Goal: Transaction & Acquisition: Download file/media

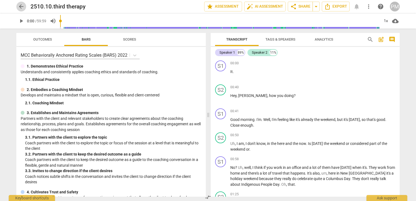
click at [25, 8] on span "arrow_back" at bounding box center [21, 6] width 10 height 7
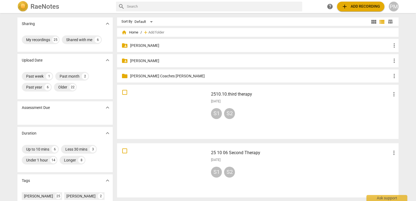
click at [393, 93] on span "more_vert" at bounding box center [393, 94] width 7 height 7
click at [316, 97] on div at bounding box center [208, 100] width 416 height 201
click at [36, 40] on div "My recordings" at bounding box center [38, 39] width 24 height 5
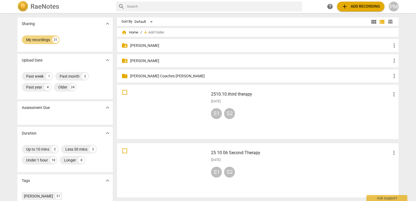
click at [168, 115] on div at bounding box center [163, 111] width 88 height 50
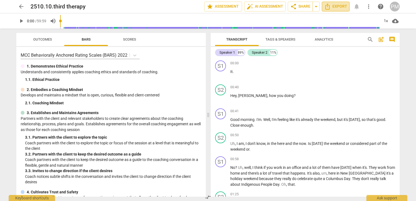
click at [345, 7] on span "Export" at bounding box center [335, 6] width 23 height 7
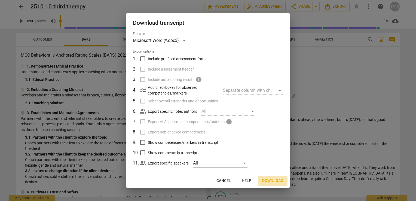
click at [270, 180] on span "Download" at bounding box center [272, 180] width 21 height 5
